Goal: Information Seeking & Learning: Find specific fact

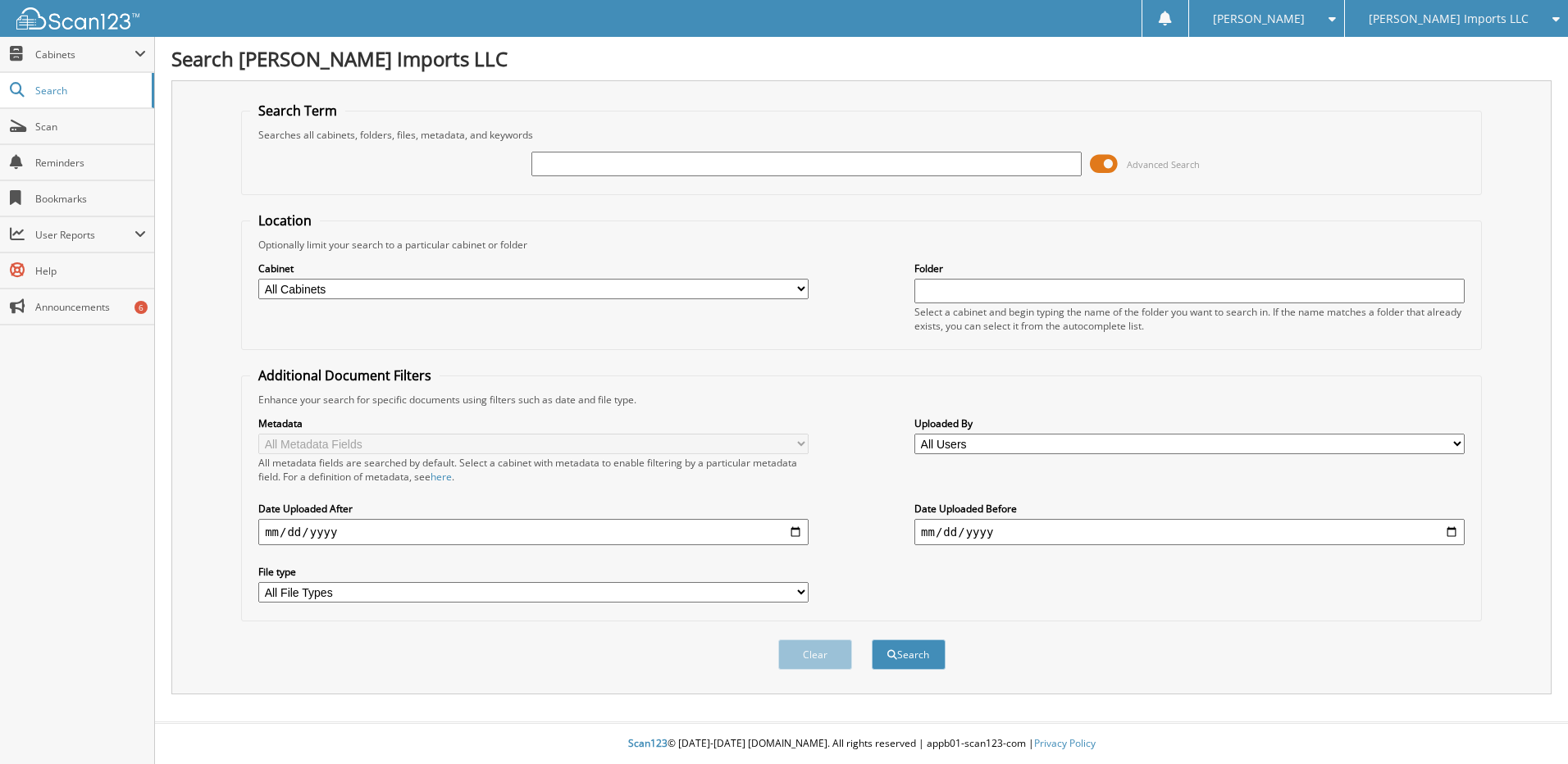
drag, startPoint x: 0, startPoint y: 0, endPoint x: 611, endPoint y: 169, distance: 633.9
click at [612, 166] on input "text" at bounding box center [807, 164] width 550 height 24
type input "19305"
click at [872, 640] on button "Search" at bounding box center [908, 655] width 74 height 30
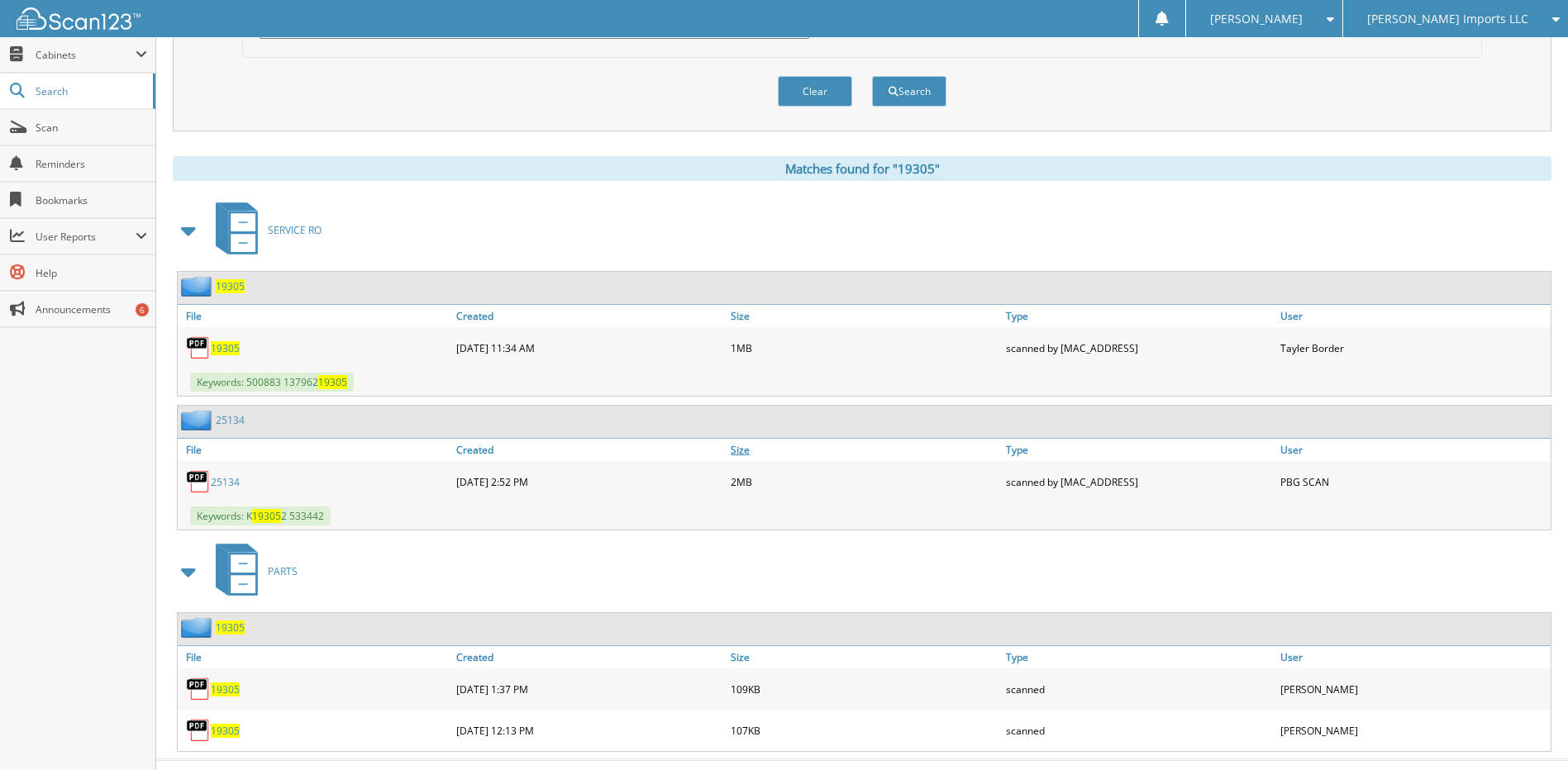
scroll to position [601, 0]
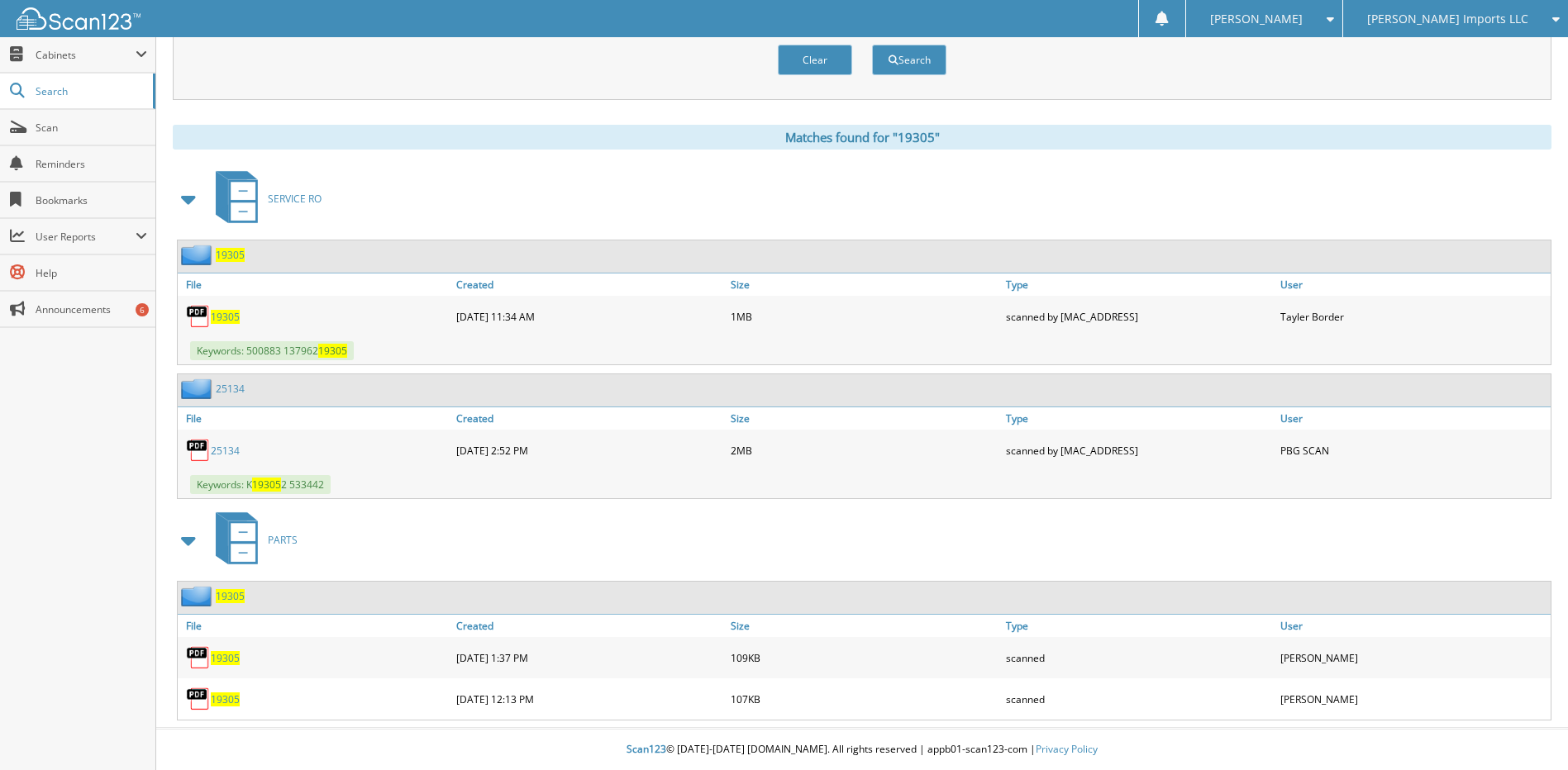
click at [222, 658] on span "19305" at bounding box center [225, 658] width 29 height 14
click at [227, 318] on span "19305" at bounding box center [225, 317] width 29 height 14
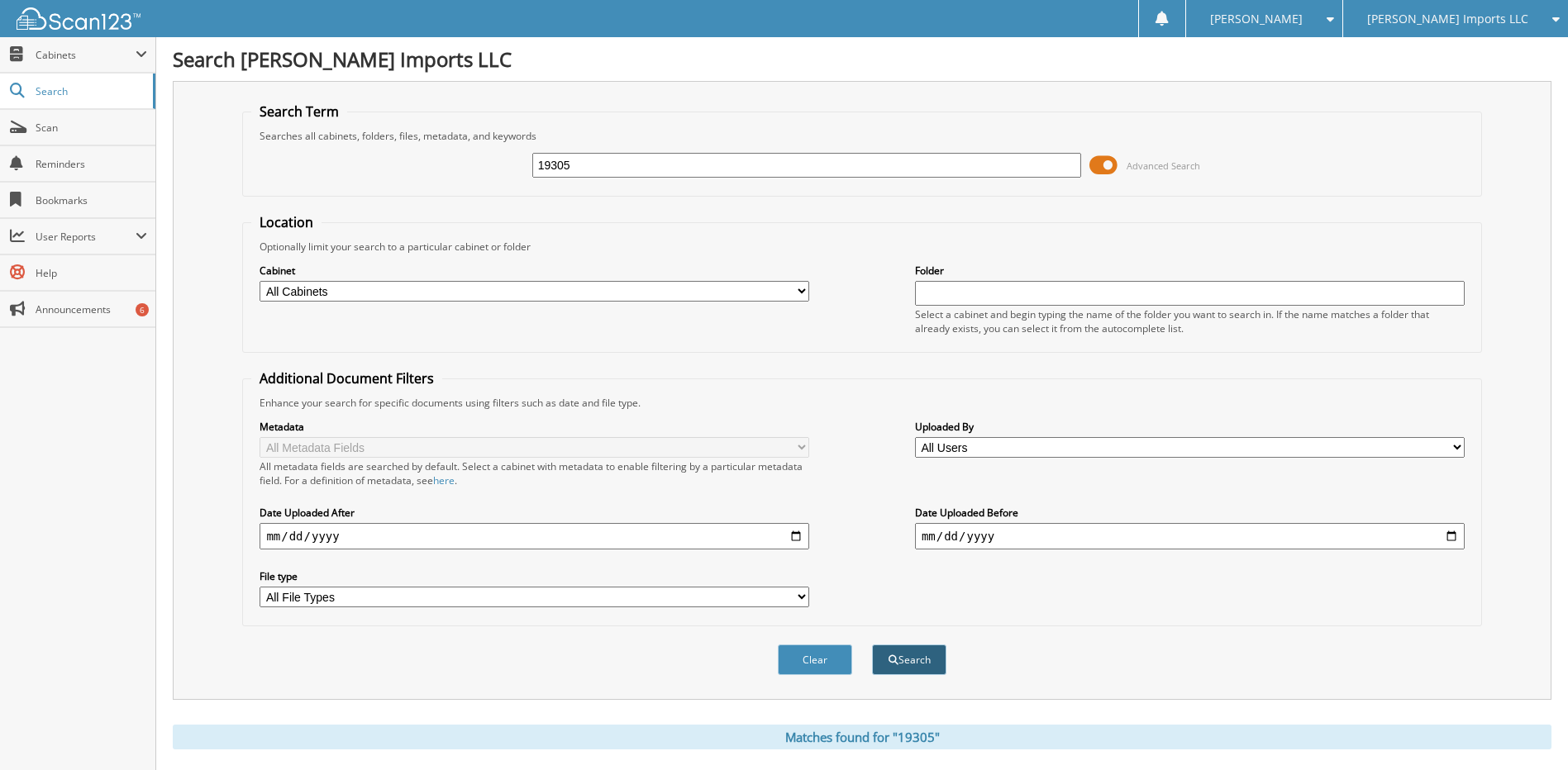
click at [906, 658] on button "Search" at bounding box center [909, 660] width 74 height 31
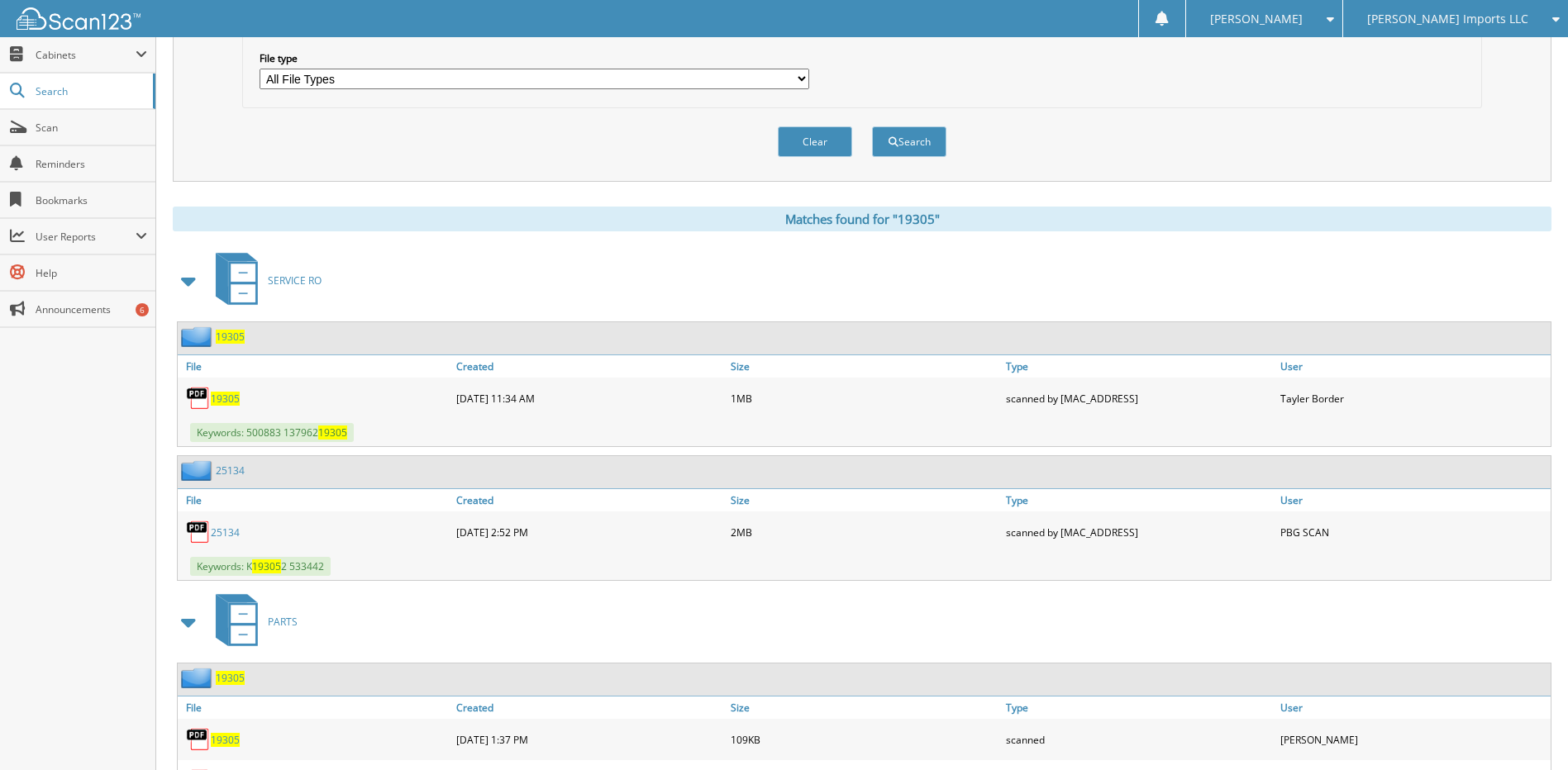
scroll to position [601, 0]
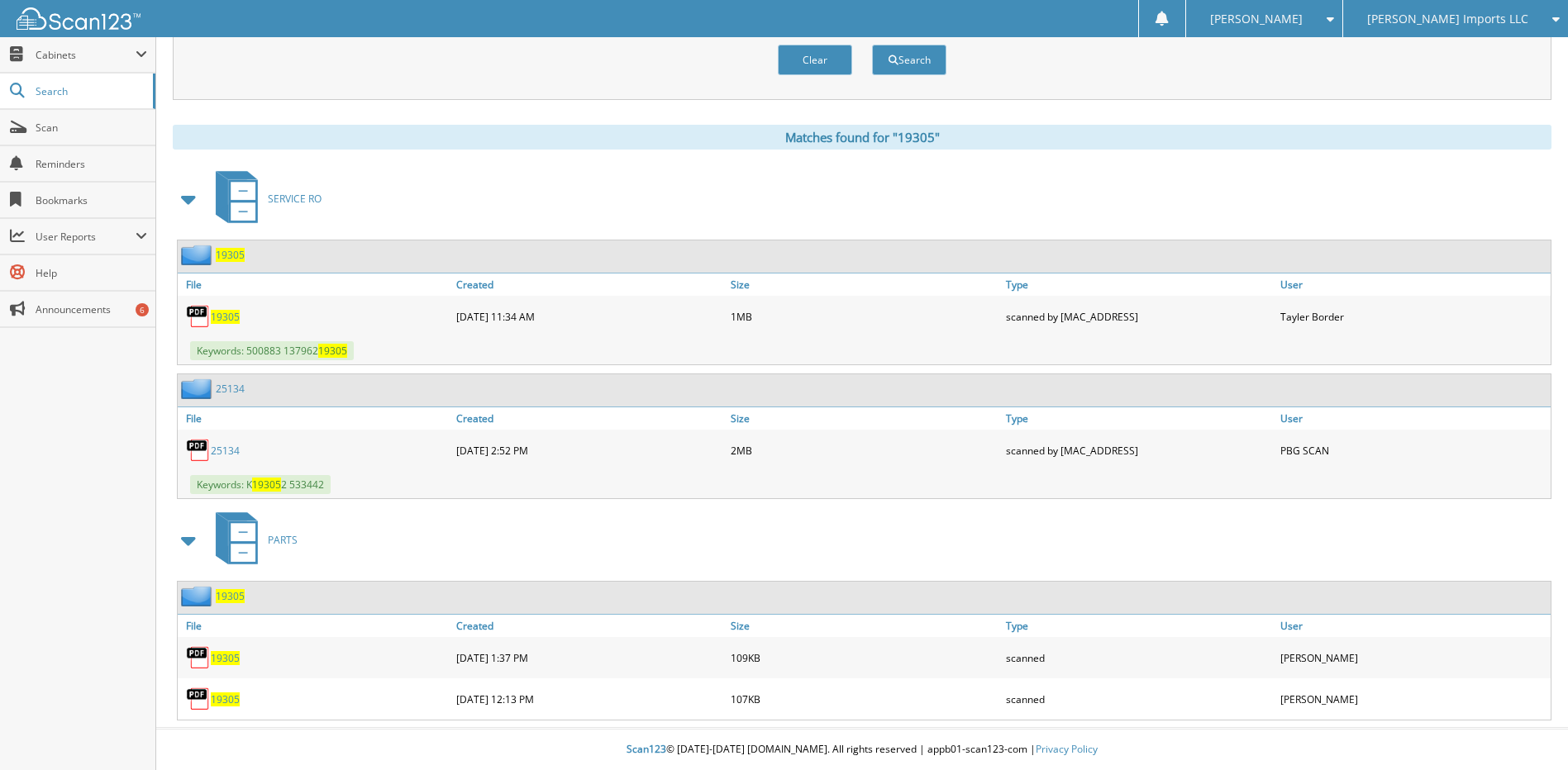
click at [230, 702] on span "19305" at bounding box center [225, 700] width 29 height 14
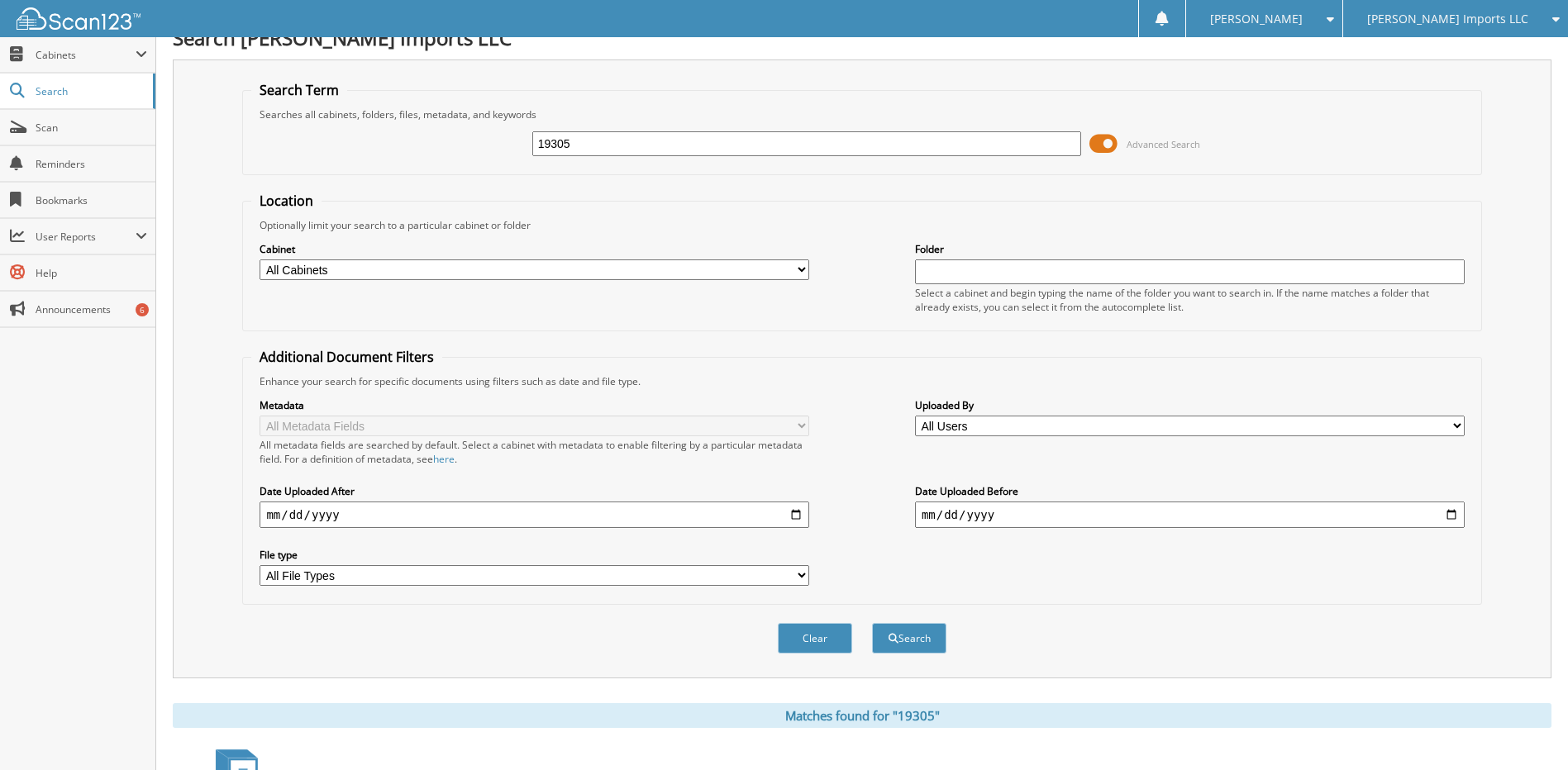
scroll to position [0, 0]
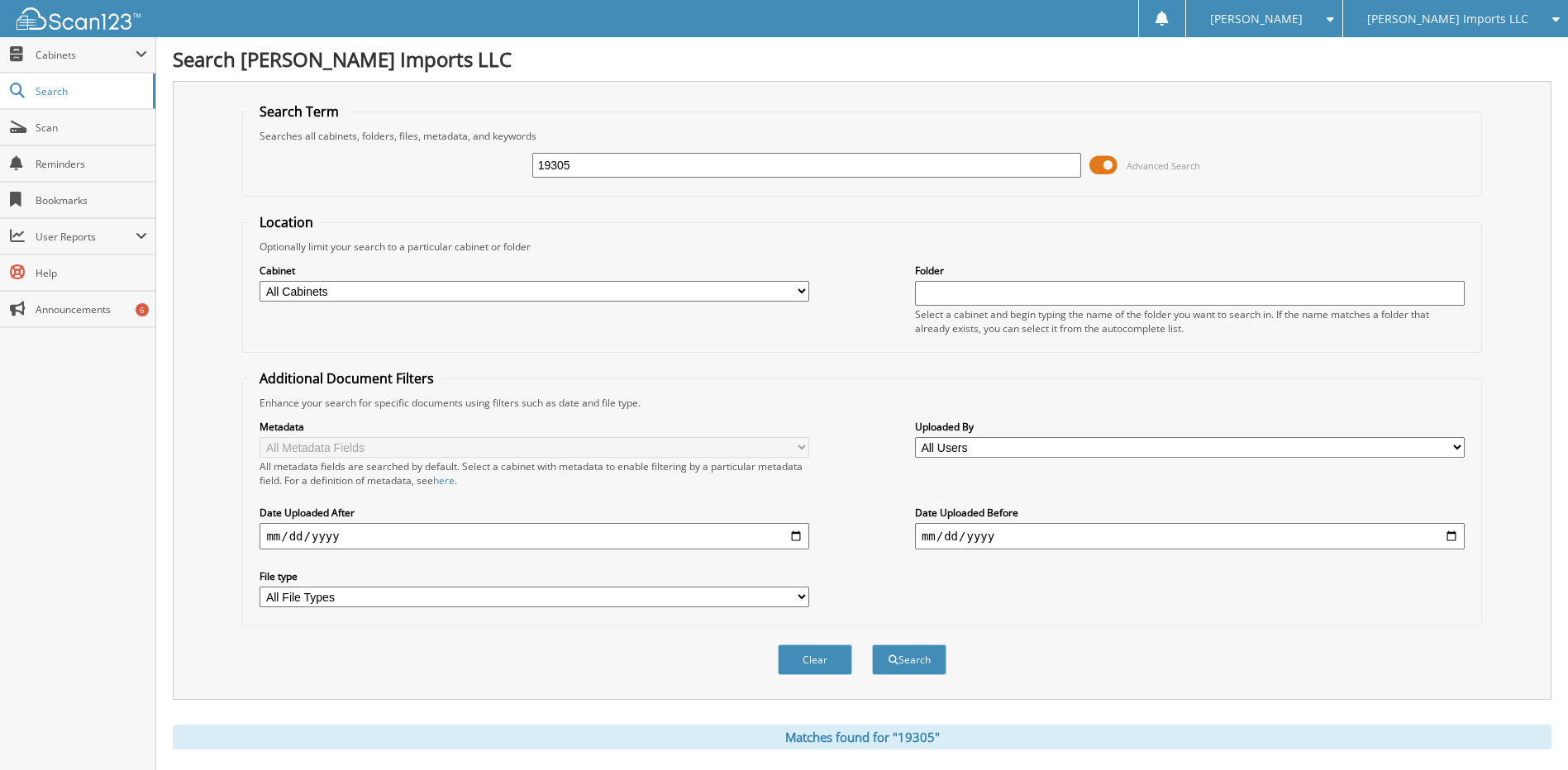
drag, startPoint x: 591, startPoint y: 160, endPoint x: 411, endPoint y: 187, distance: 182.0
click at [411, 187] on div "19305 Advanced Search" at bounding box center [861, 164] width 1221 height 45
type input "19035"
click at [872, 645] on button "Search" at bounding box center [909, 660] width 74 height 31
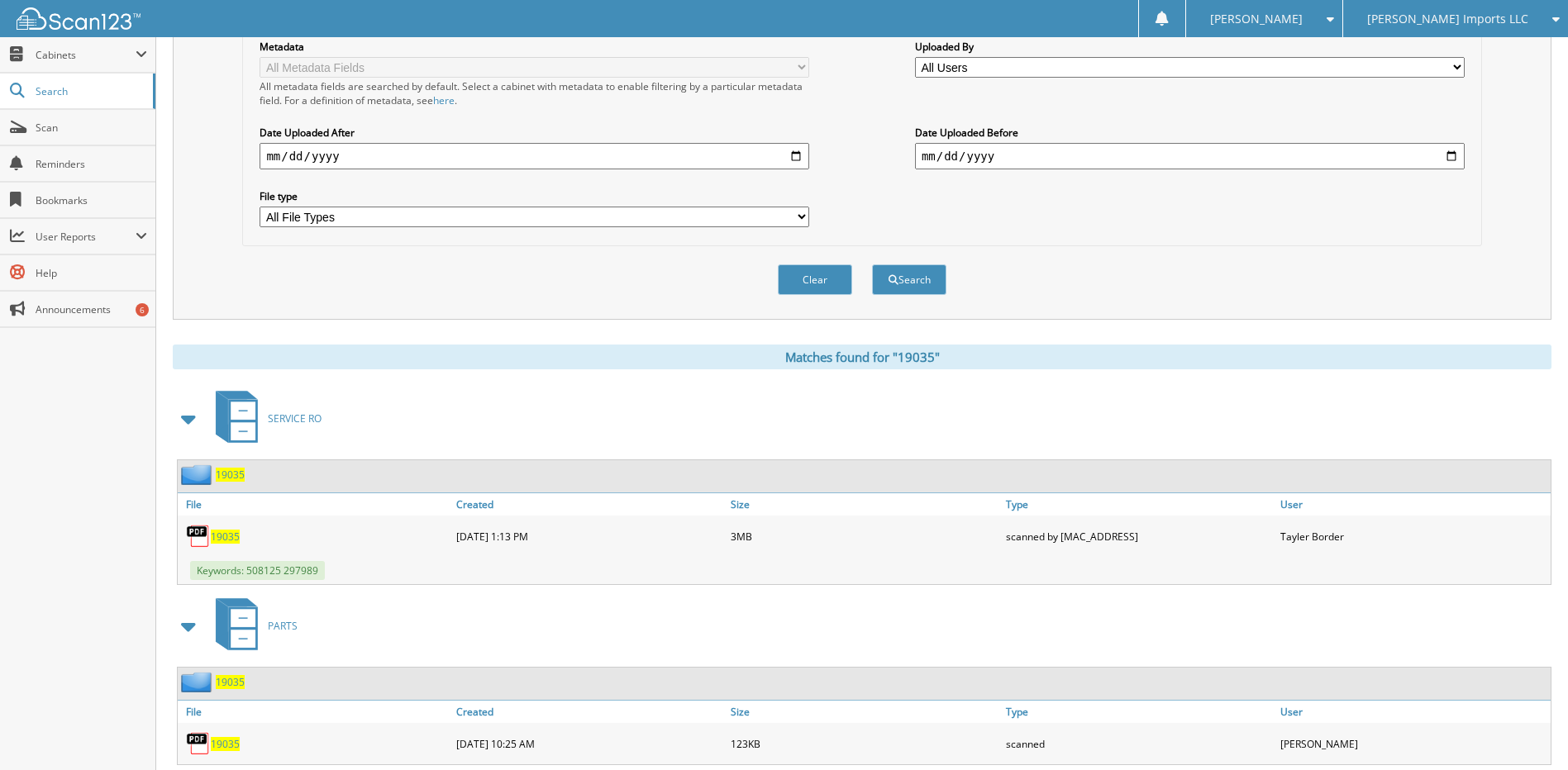
scroll to position [426, 0]
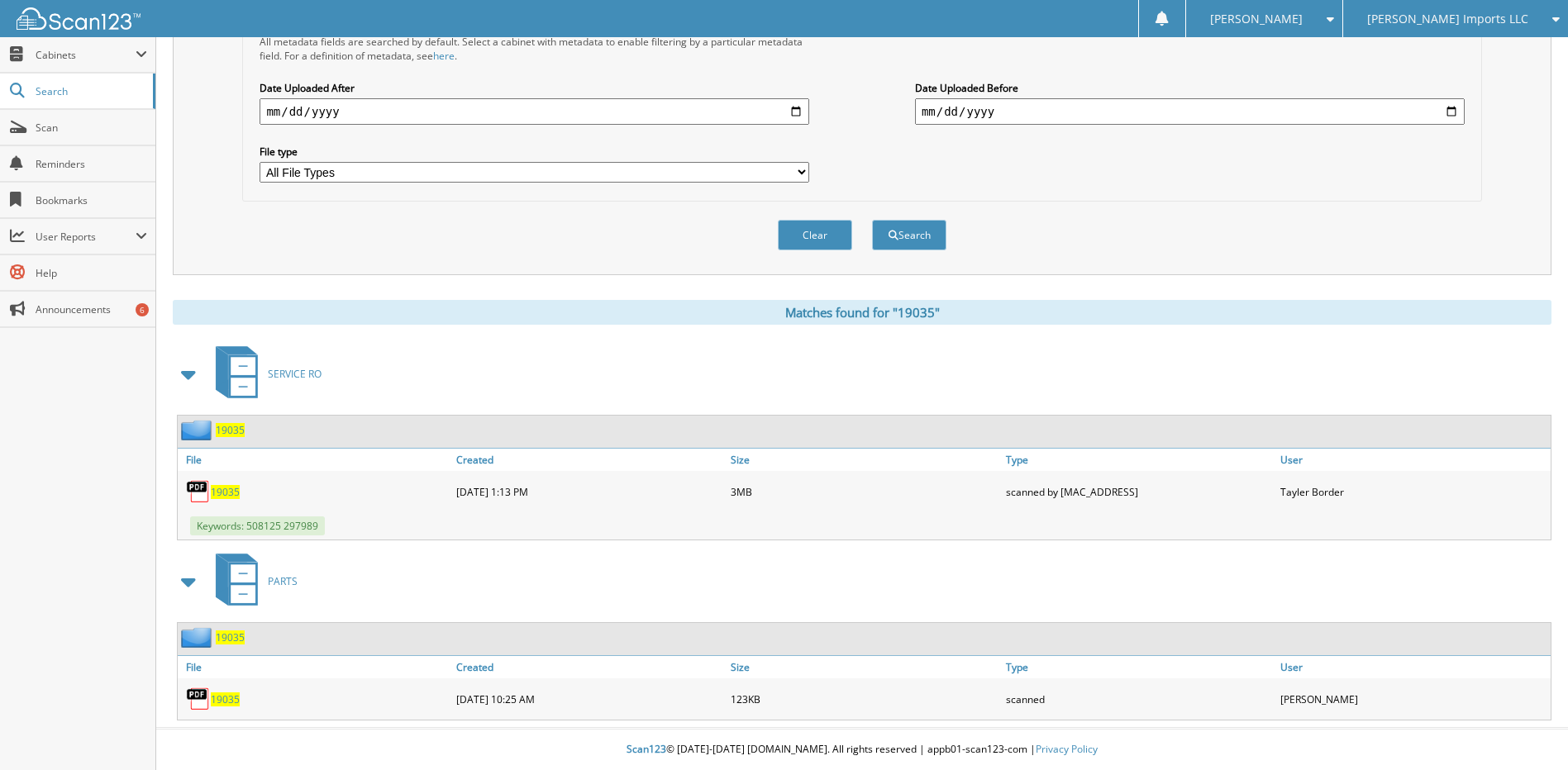
click at [230, 698] on span "19035" at bounding box center [225, 700] width 29 height 14
click at [225, 491] on span "19035" at bounding box center [225, 493] width 29 height 14
